Goal: Information Seeking & Learning: Learn about a topic

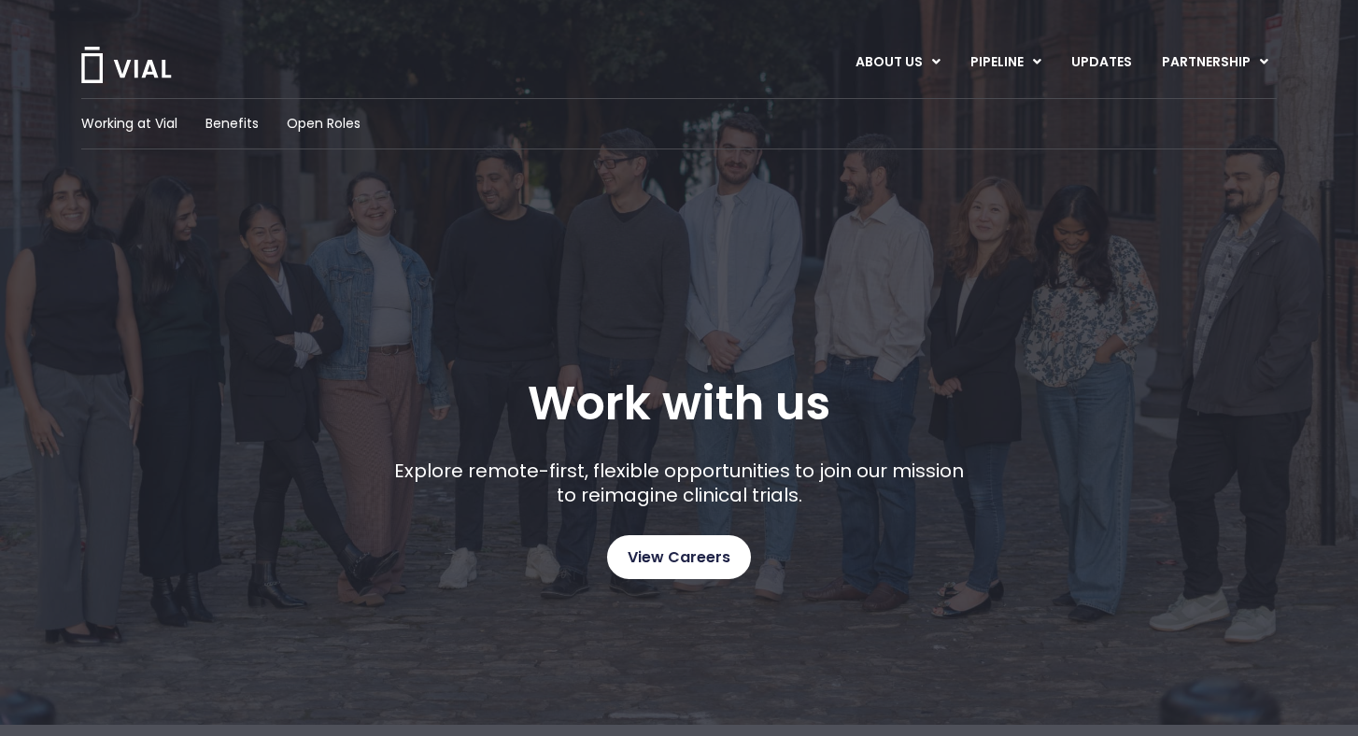
click at [668, 541] on link "View Careers" at bounding box center [679, 557] width 144 height 44
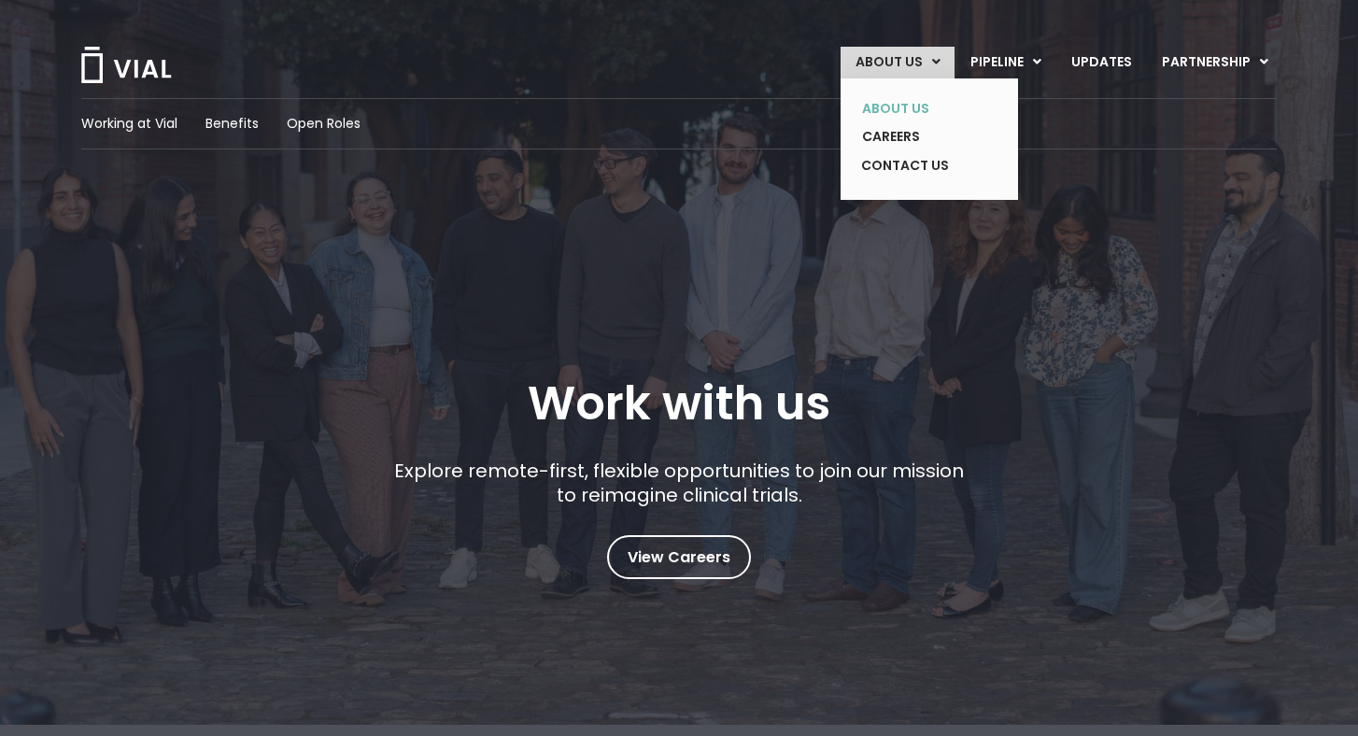
click at [896, 111] on link "ABOUT US" at bounding box center [915, 108] width 136 height 29
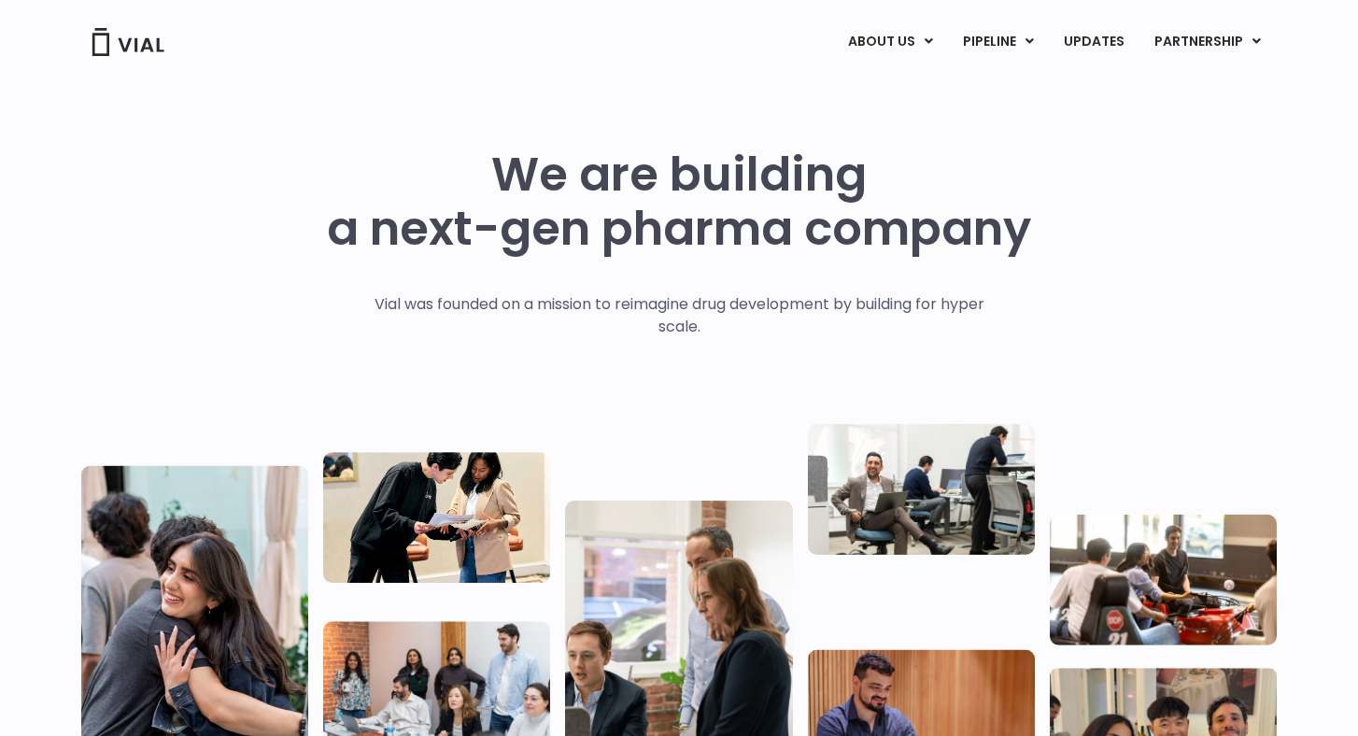
click at [1173, 207] on div "We are building a next-gen pharma company Vial was founded on a mission to reim…" at bounding box center [678, 460] width 1195 height 625
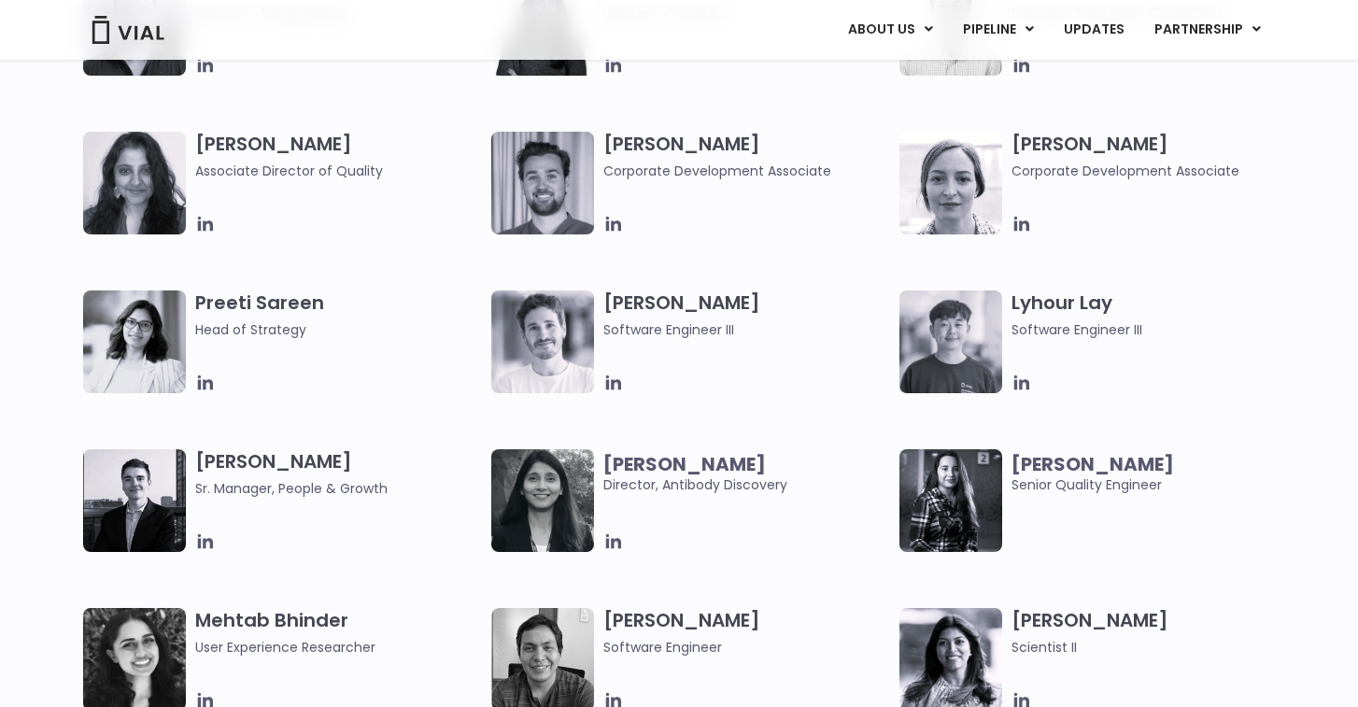
scroll to position [2390, 0]
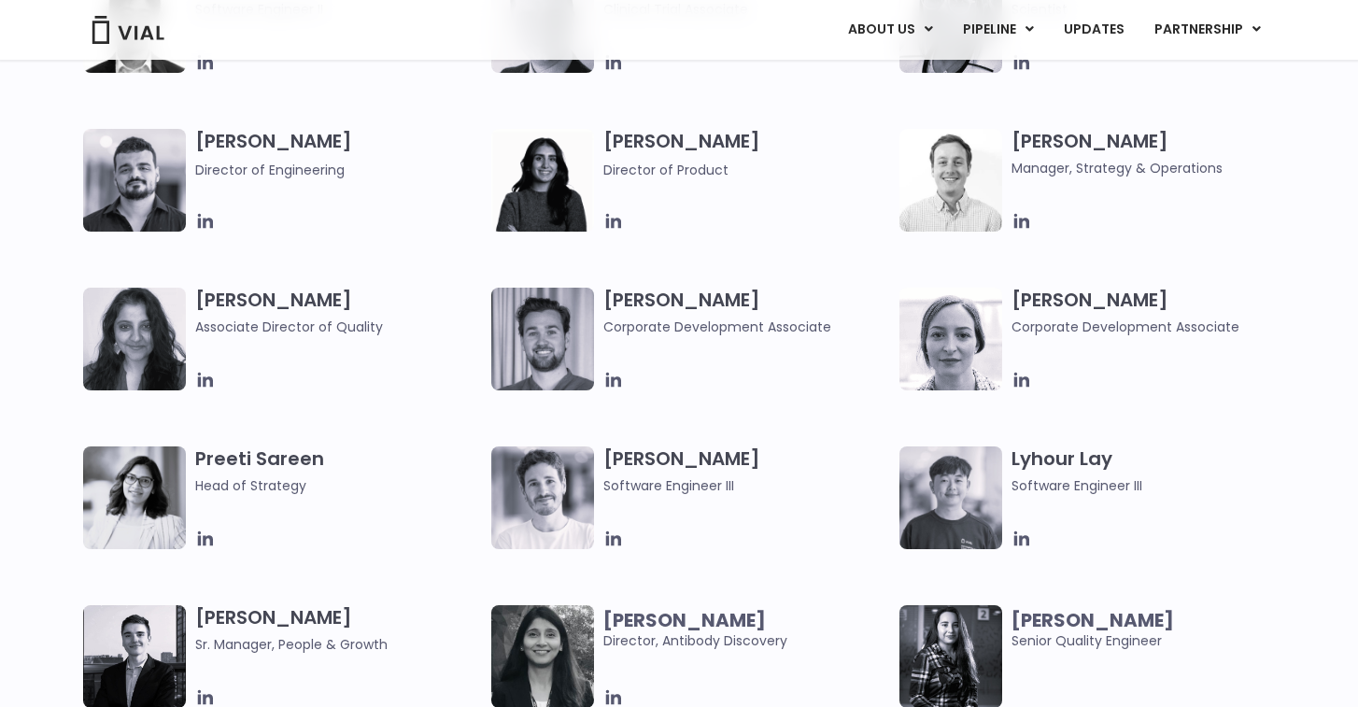
click at [383, 395] on div "Elia Lopez Lead Scientist Etunim Mike Clinical Project Manager Gabriella Mills …" at bounding box center [695, 129] width 1224 height 1270
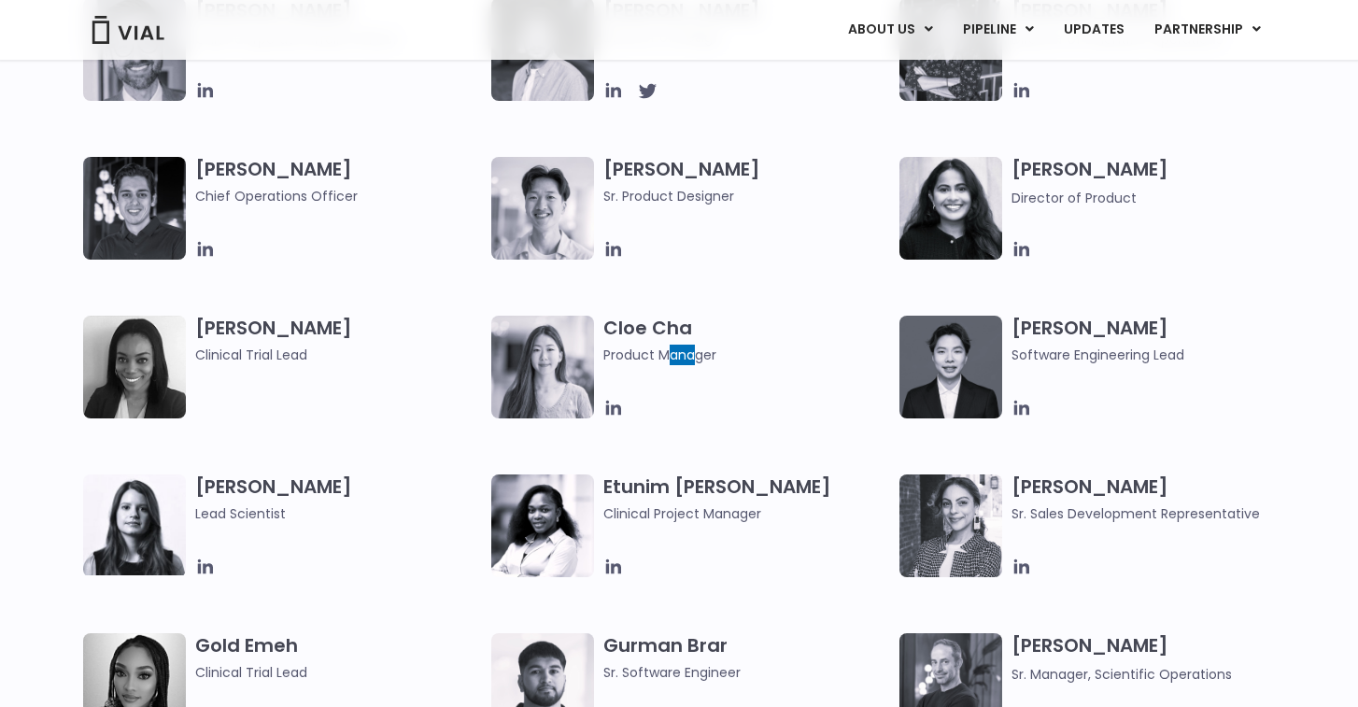
scroll to position [3449, 0]
